Goal: Task Accomplishment & Management: Complete application form

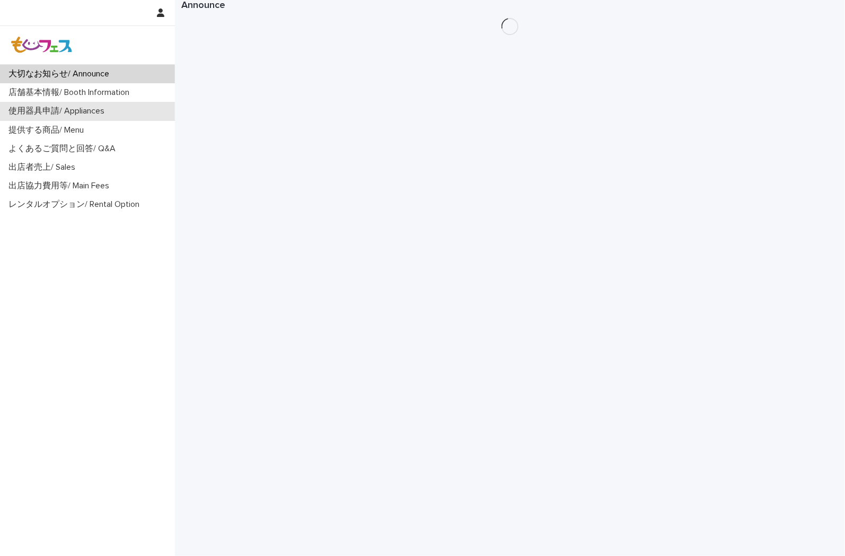
click at [64, 112] on p "使用器具申請/ Appliances" at bounding box center [58, 111] width 109 height 10
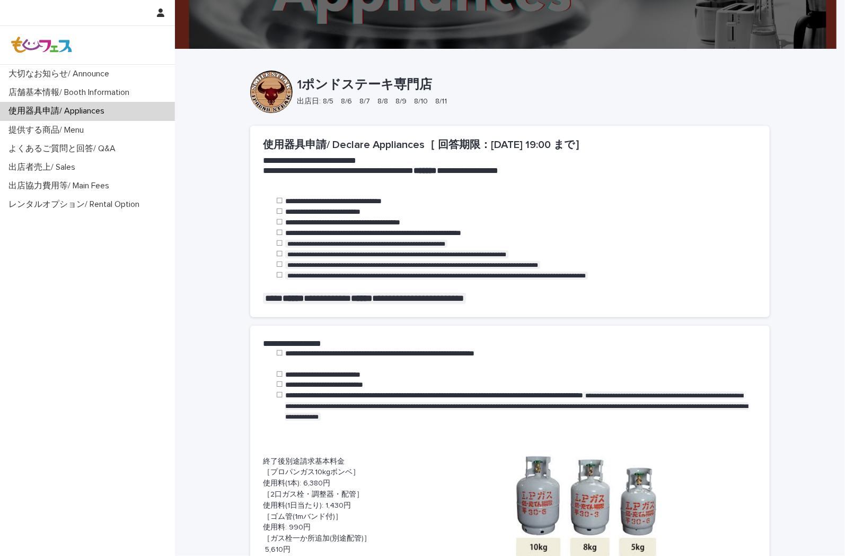
scroll to position [412, 0]
